Goal: Information Seeking & Learning: Understand process/instructions

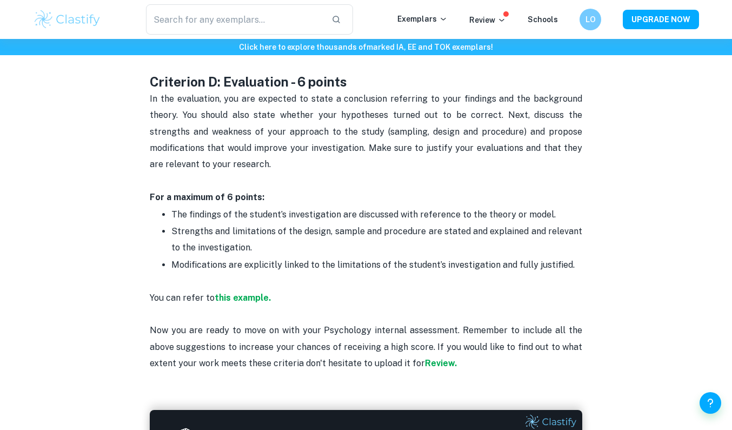
scroll to position [1428, 0]
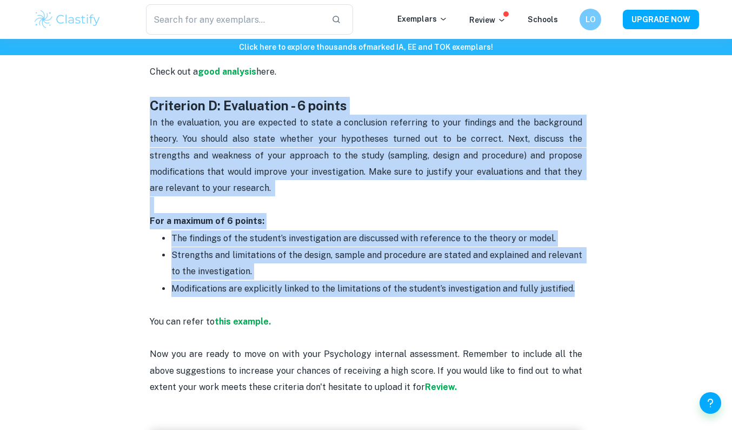
drag, startPoint x: 588, startPoint y: 278, endPoint x: 124, endPoint y: 97, distance: 497.9
copy div "Criterion D: Evaluation - 6 points In the evaluation, you are expected to state…"
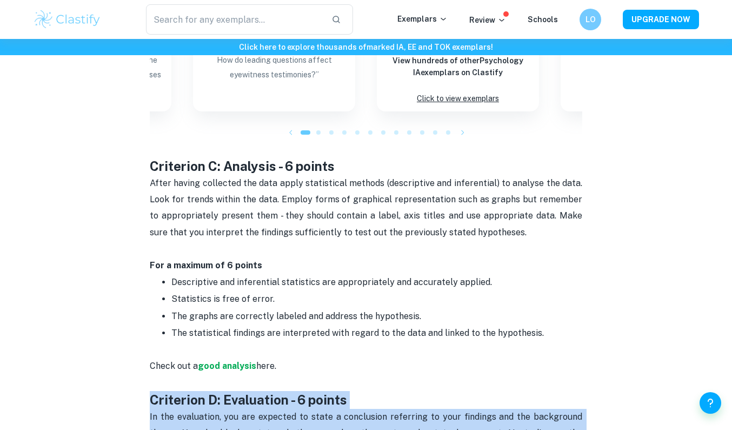
scroll to position [1119, 0]
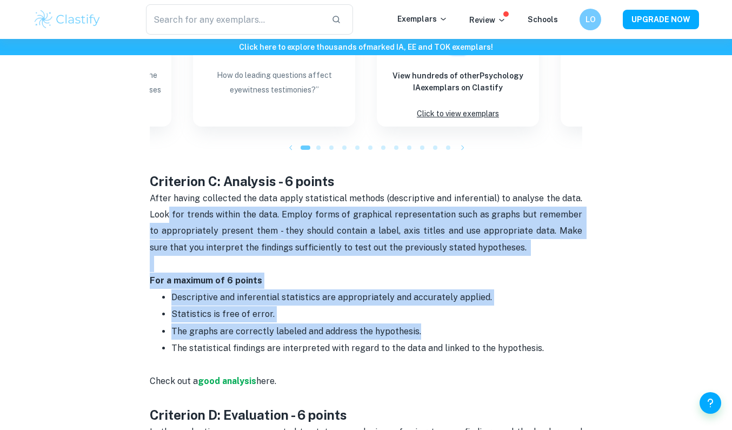
drag, startPoint x: 542, startPoint y: 334, endPoint x: 166, endPoint y: 198, distance: 399.5
click at [166, 198] on div "Psychology IA Criteria and Checklist You have already chosen your Psychology IA…" at bounding box center [366, 21] width 432 height 1400
click at [166, 198] on p "After having collected the data apply statistical methods (descriptive and infe…" at bounding box center [366, 231] width 432 height 82
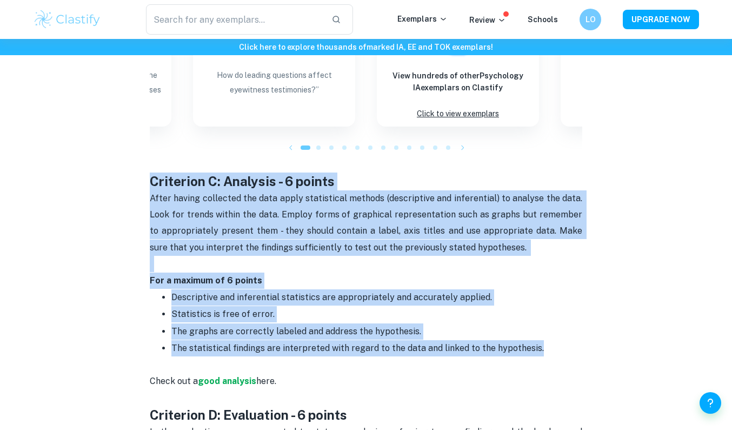
drag, startPoint x: 152, startPoint y: 175, endPoint x: 549, endPoint y: 348, distance: 432.9
click at [549, 348] on div "Psychology IA Criteria and Checklist You have already chosen your Psychology IA…" at bounding box center [366, 21] width 432 height 1400
copy div "Criterion C: Analysis - 6 points After having collected the data apply statisti…"
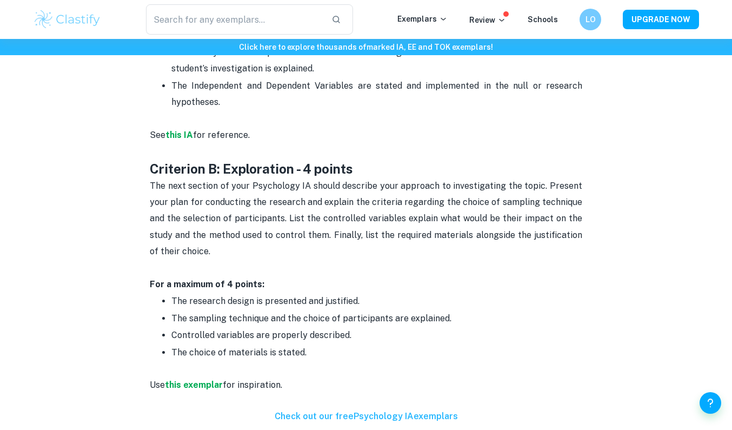
scroll to position [696, 0]
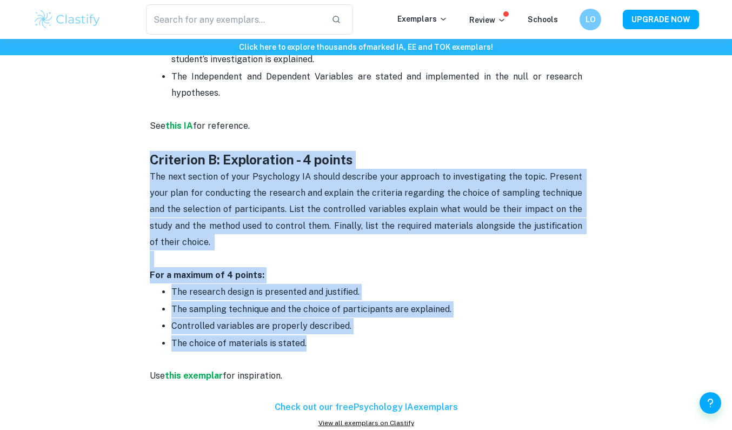
drag, startPoint x: 326, startPoint y: 346, endPoint x: 149, endPoint y: 154, distance: 260.8
click at [149, 154] on div "Psychology IA Criteria and Checklist By [PERSON_NAME] • [DATE] Get feedback on …" at bounding box center [366, 358] width 666 height 1942
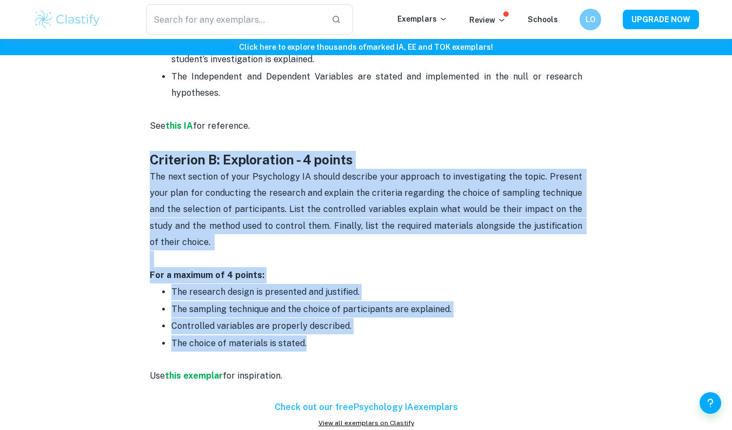
copy div "Criterion B: Exploration - 4 points The next section of your Psychology IA shou…"
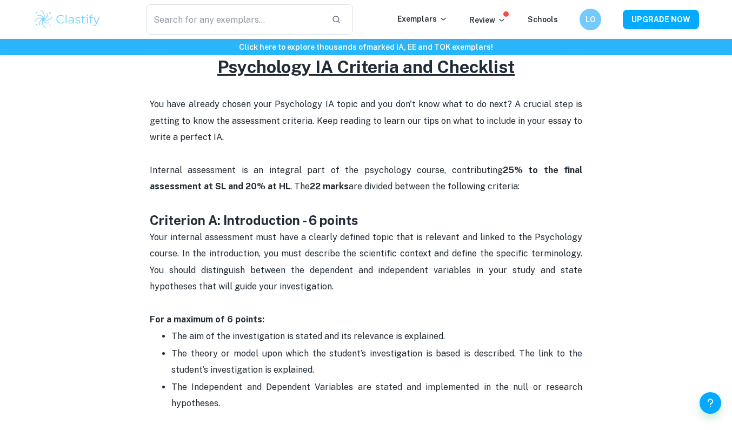
scroll to position [387, 0]
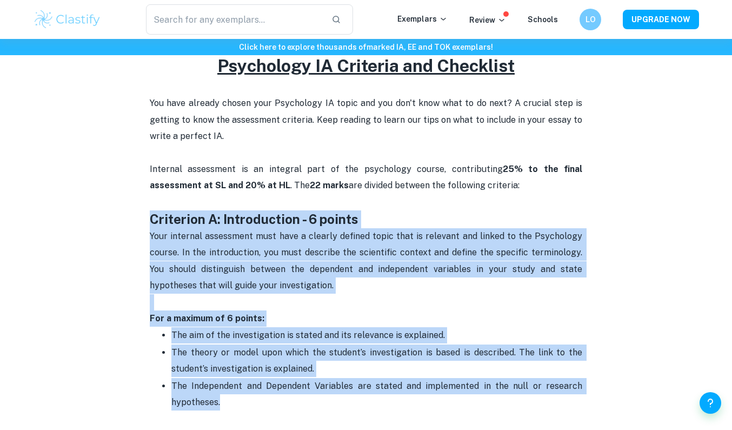
drag, startPoint x: 228, startPoint y: 396, endPoint x: 142, endPoint y: 215, distance: 200.6
copy div "Criterion A: Introduction - 6 points Your internal assessment must have a clear…"
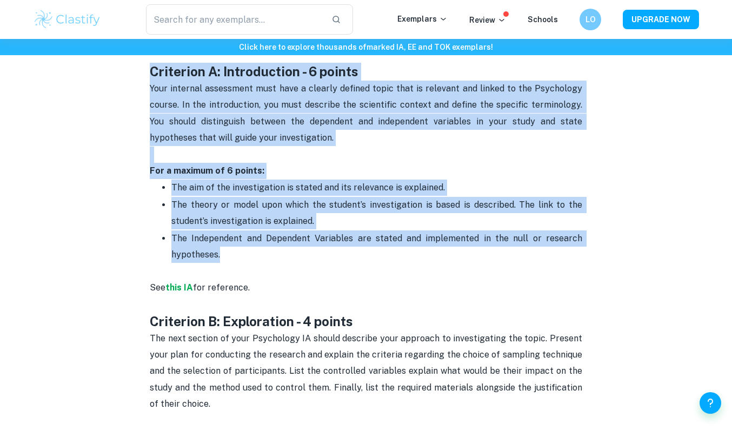
scroll to position [537, 0]
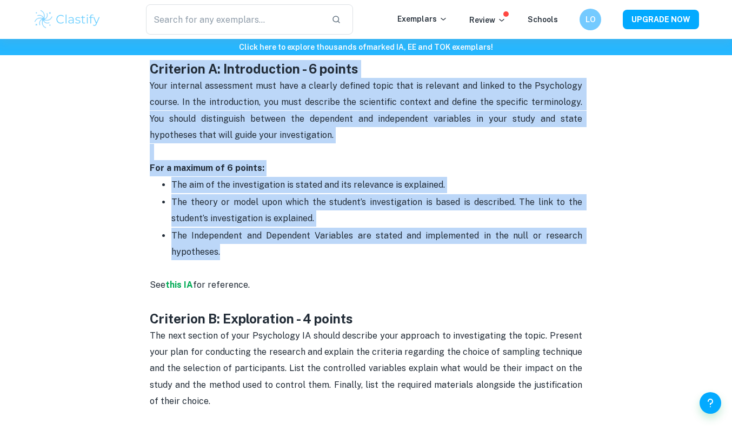
click at [305, 252] on p "The Independent and Dependent Variables are stated and implemented in the null …" at bounding box center [376, 243] width 411 height 33
